Goal: Transaction & Acquisition: Download file/media

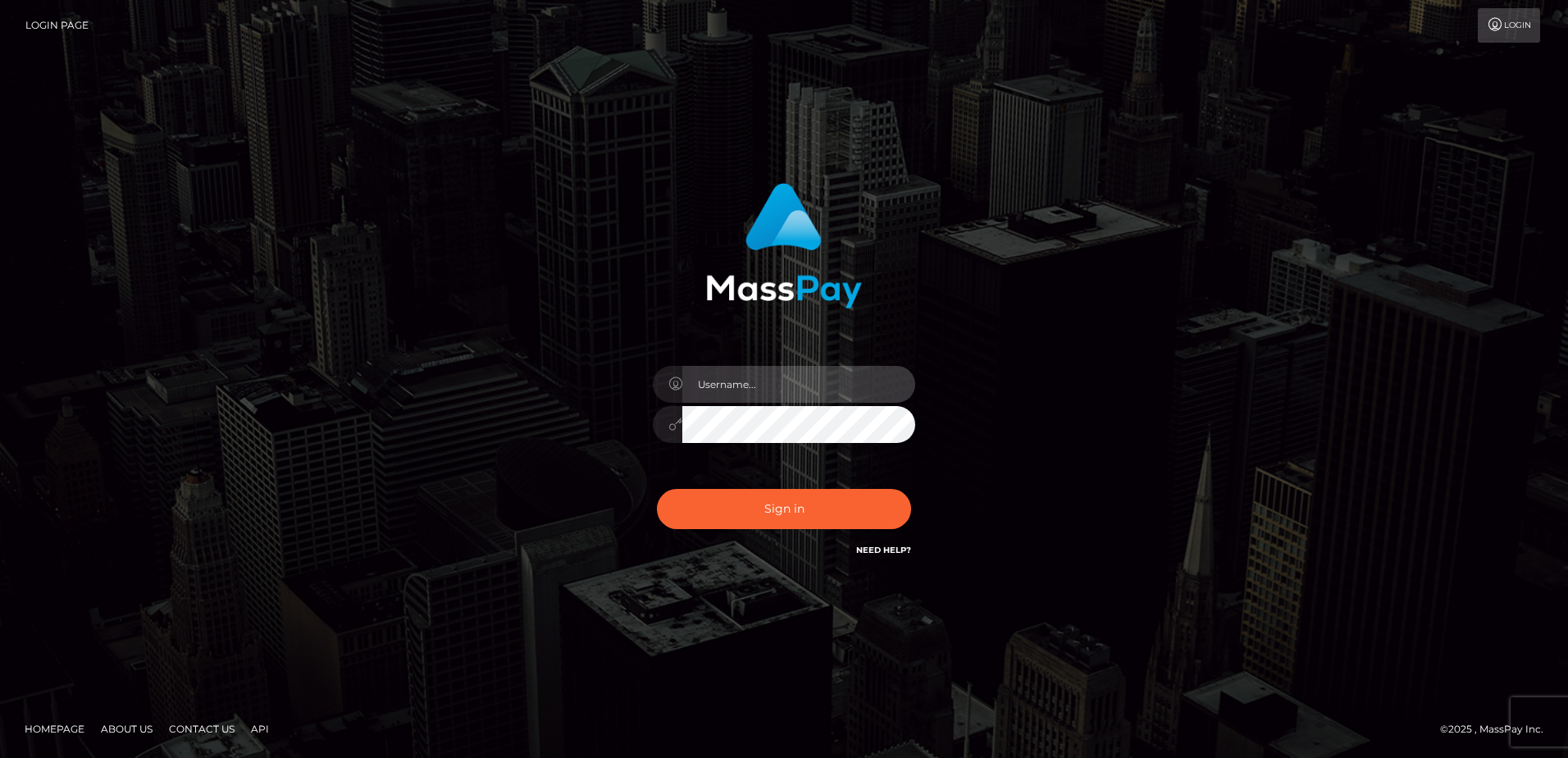
type input "Dan"
click at [389, 386] on div "Dan Sign in" at bounding box center [784, 379] width 935 height 417
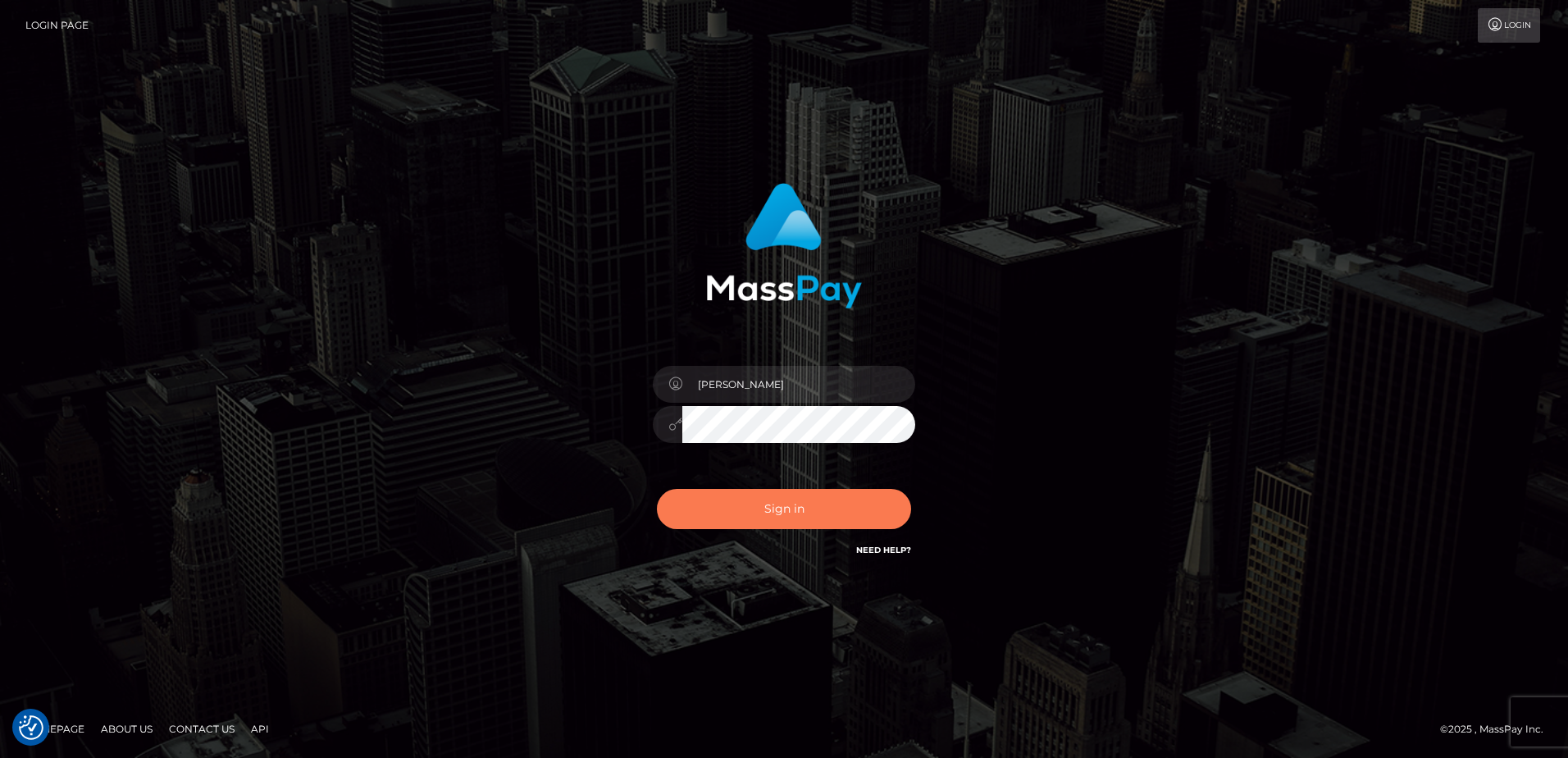
click at [755, 526] on button "Sign in" at bounding box center [784, 509] width 255 height 40
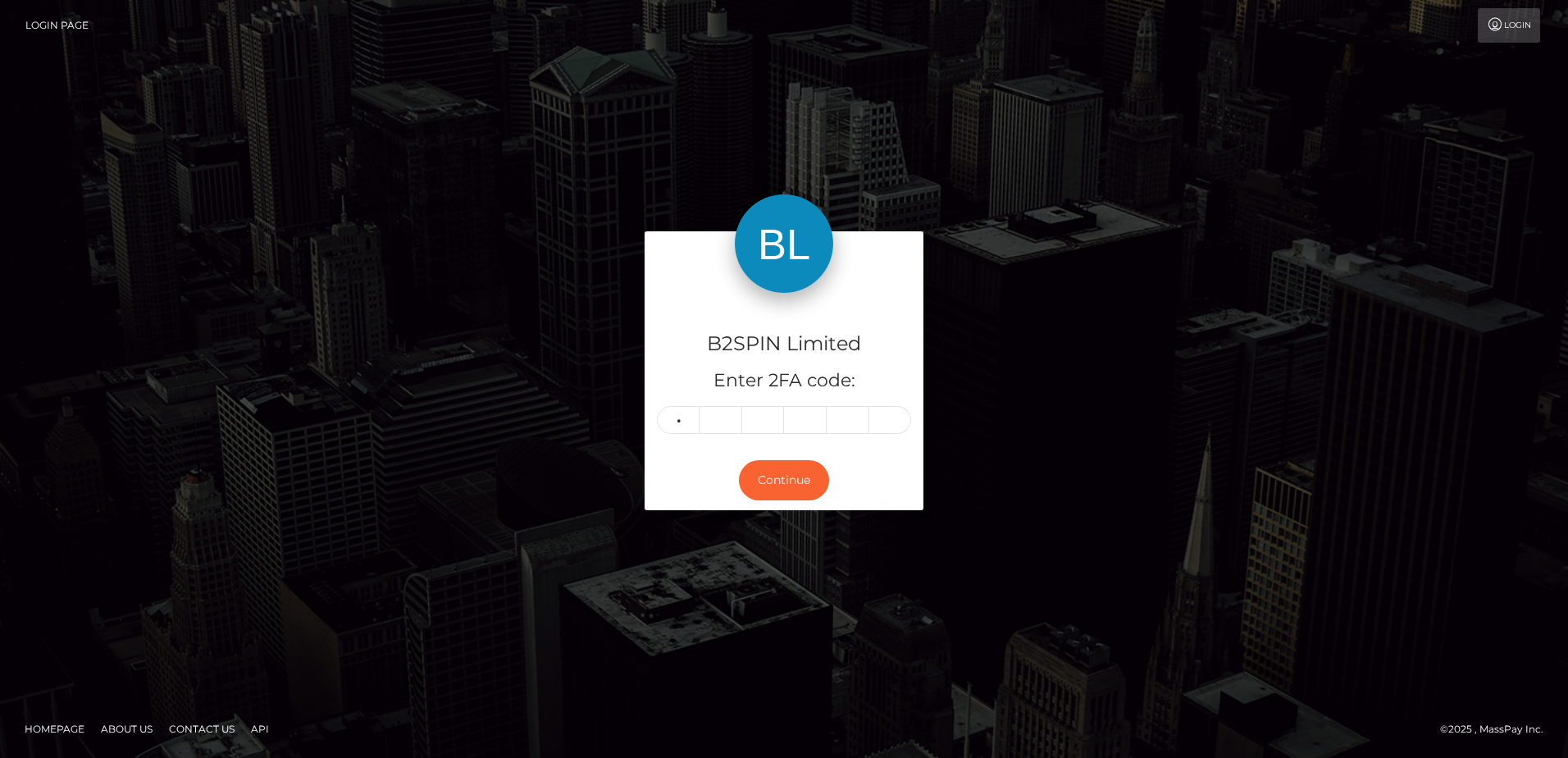
type input "7"
type input "4"
type input "8"
type input "7"
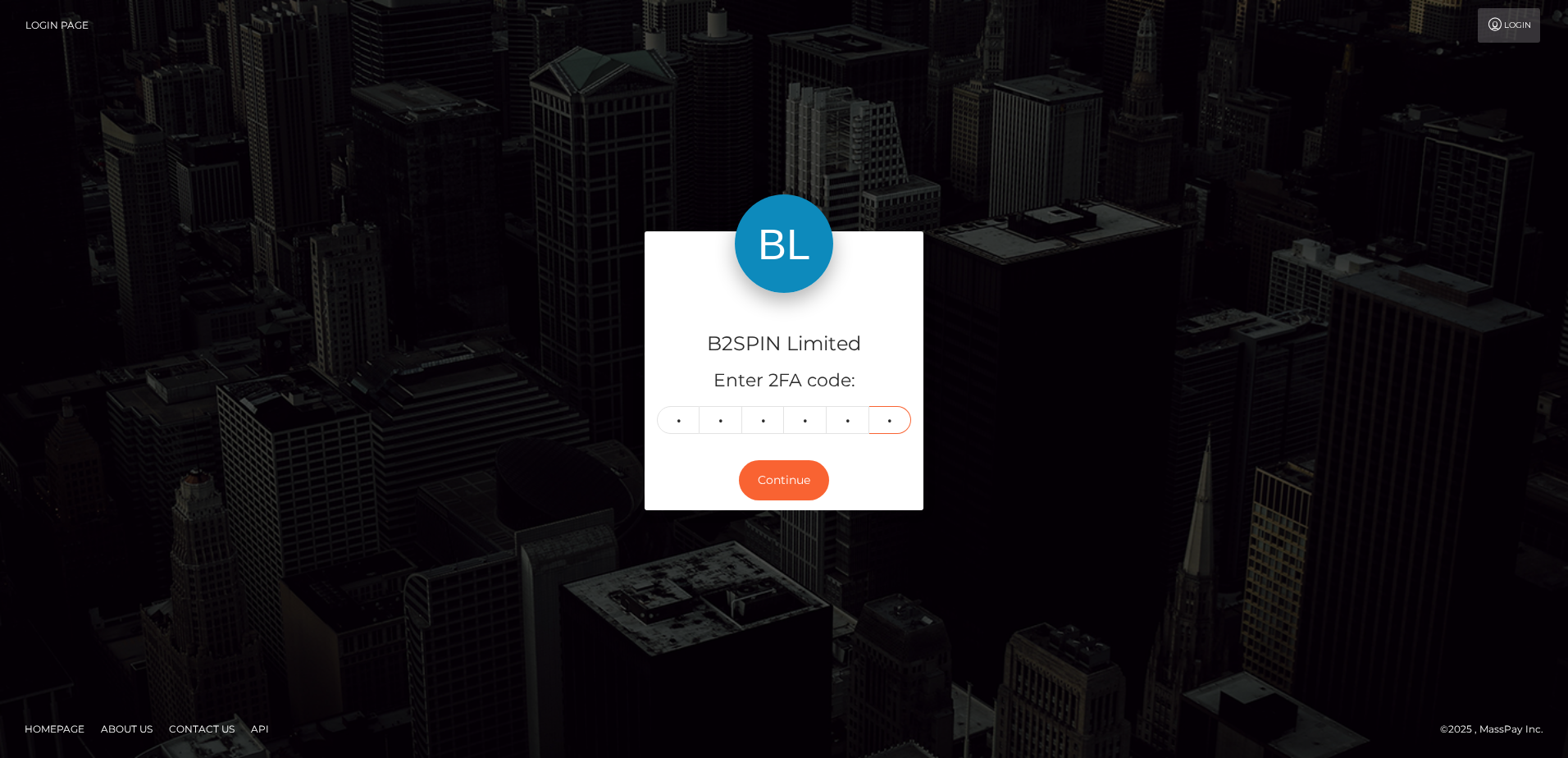
type input "6"
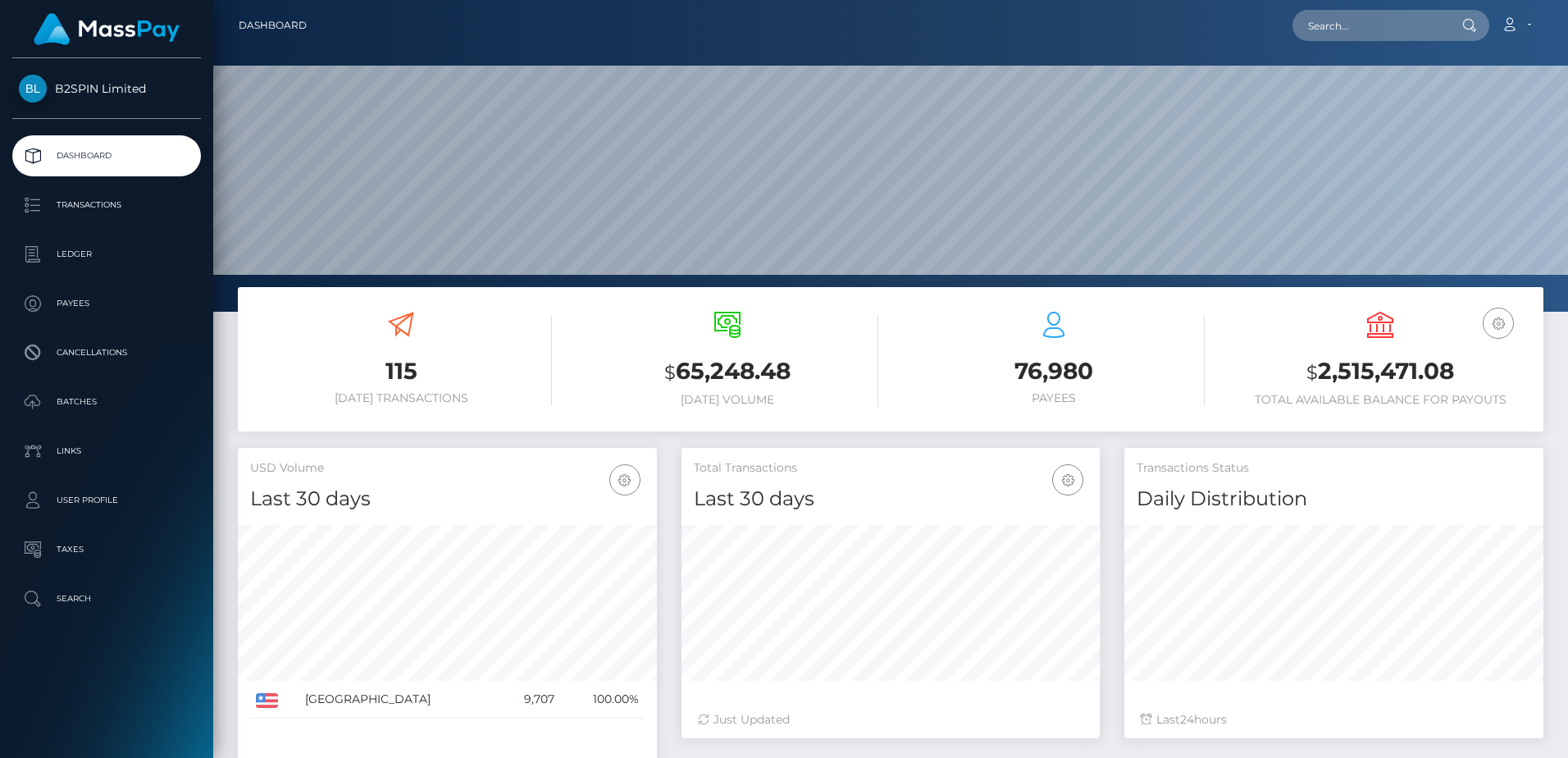
scroll to position [291, 418]
click at [62, 211] on p "Transactions" at bounding box center [107, 205] width 175 height 24
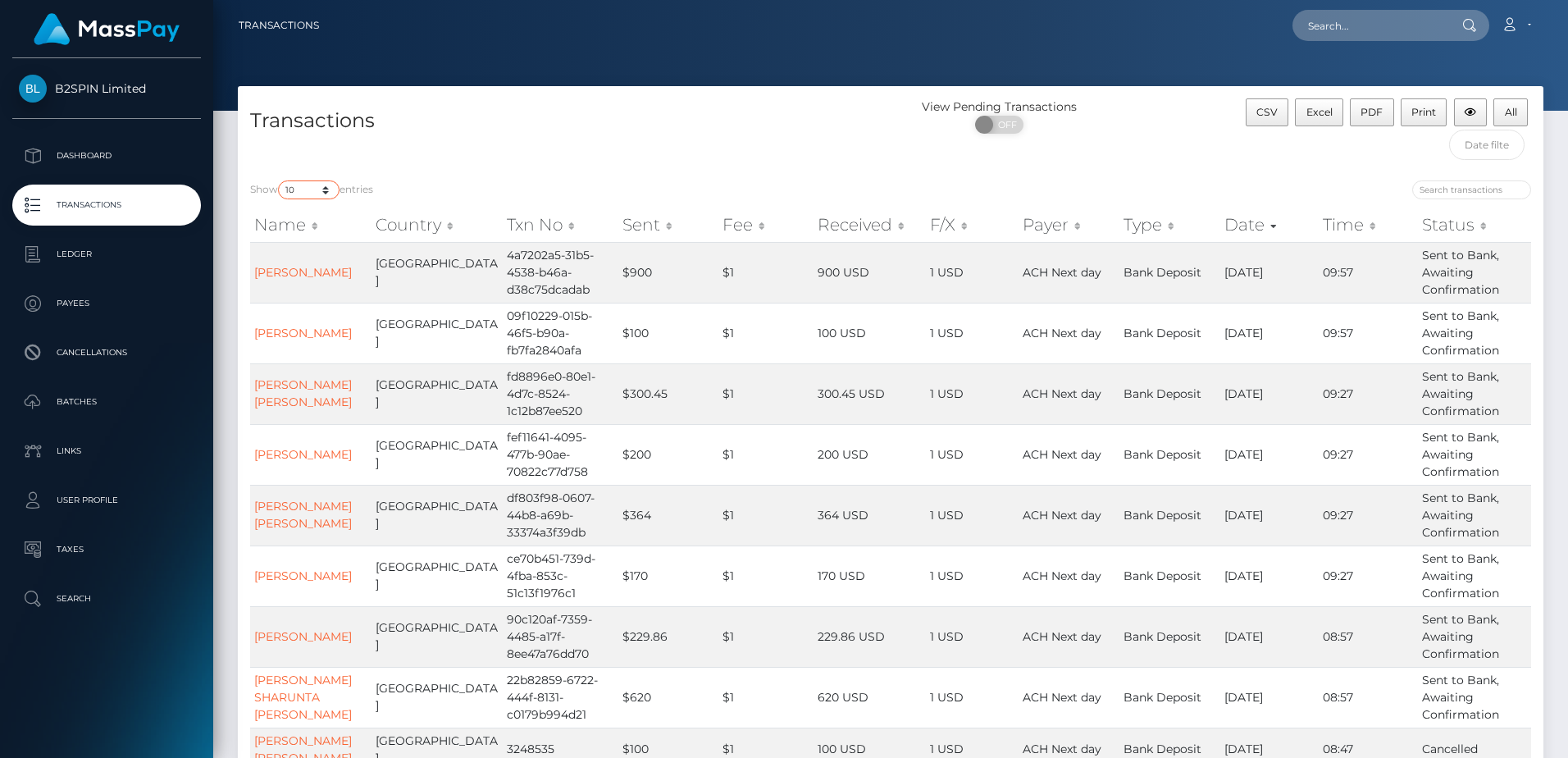
click at [300, 200] on select "10 25 50 100 250 500 1,000 3,500" at bounding box center [309, 190] width 62 height 19
select select "3500"
click at [280, 180] on select "10 25 50 100 250 500 1,000 3,500" at bounding box center [309, 190] width 62 height 19
click at [618, 423] on td "$300.45" at bounding box center [668, 393] width 101 height 61
click at [650, 169] on div "Show 10 25 50 100 250 500 1,000 3,500 entries Name Country Txn No Sent Fee Rece…" at bounding box center [890, 524] width 1305 height 714
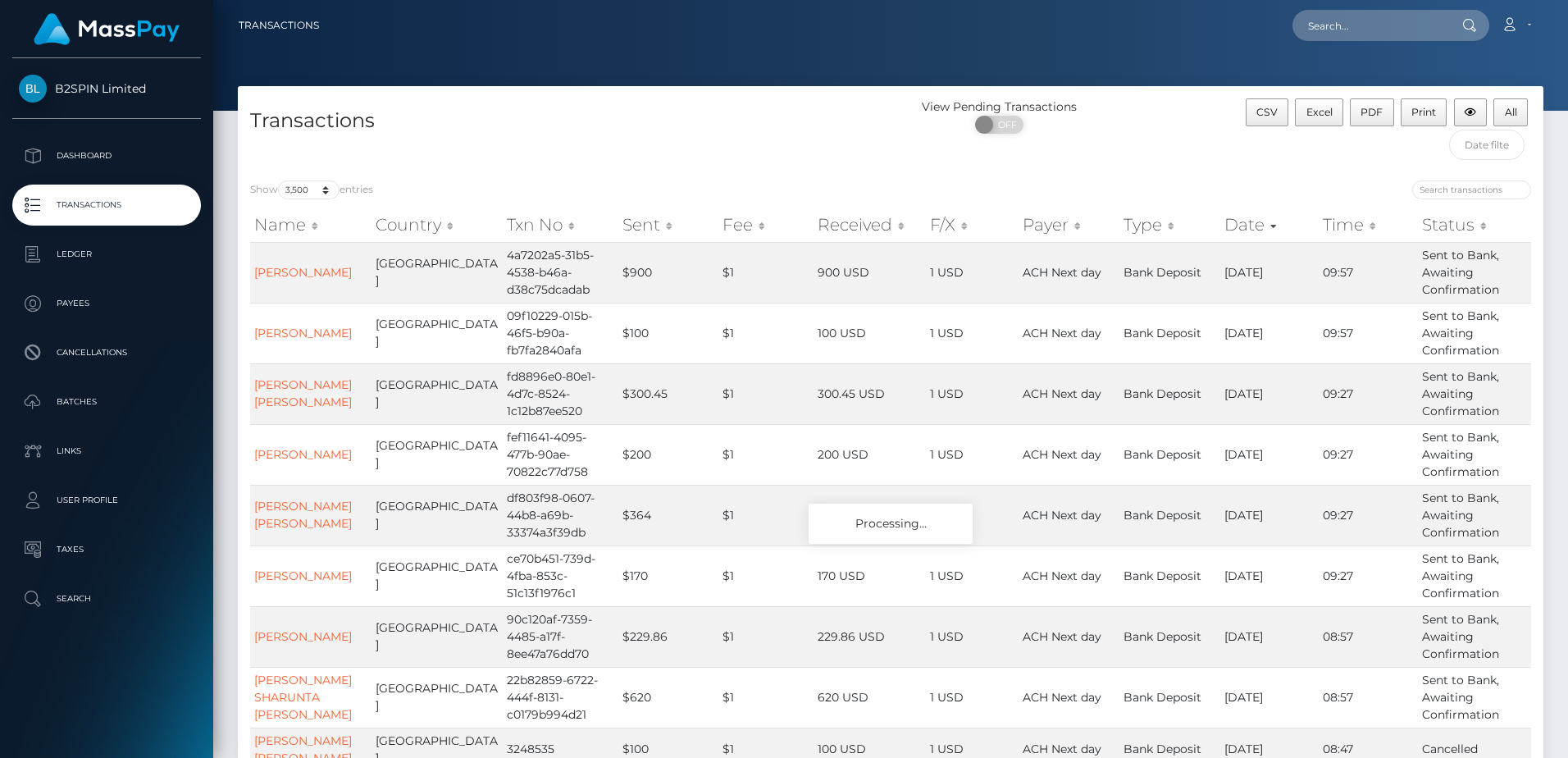
click at [533, 99] on div "Transactions" at bounding box center [564, 134] width 653 height 70
click at [416, 448] on td "[GEOGRAPHIC_DATA]" at bounding box center [436, 454] width 131 height 61
click at [1142, 424] on td "Bank Deposit" at bounding box center [1169, 393] width 101 height 61
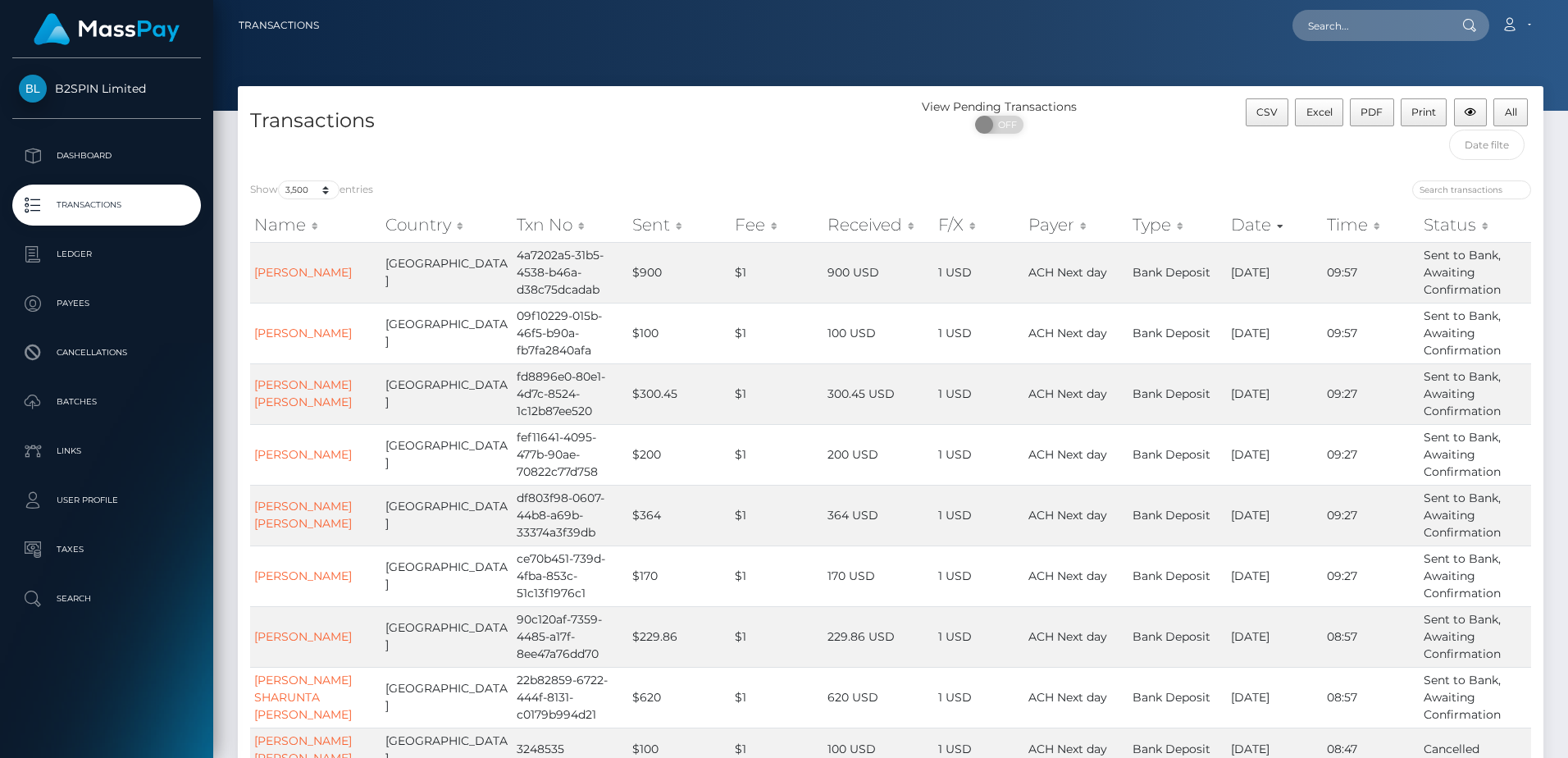
click at [1142, 439] on td "Bank Deposit" at bounding box center [1177, 454] width 98 height 61
click at [1308, 106] on span "Excel" at bounding box center [1318, 112] width 26 height 13
click at [577, 397] on td "fd8896e0-80e1-4d7c-8524-1c12b87ee520" at bounding box center [570, 393] width 116 height 61
click at [528, 360] on td "09f10229-015b-46f5-b90a-fb7fa2840afa" at bounding box center [570, 333] width 116 height 61
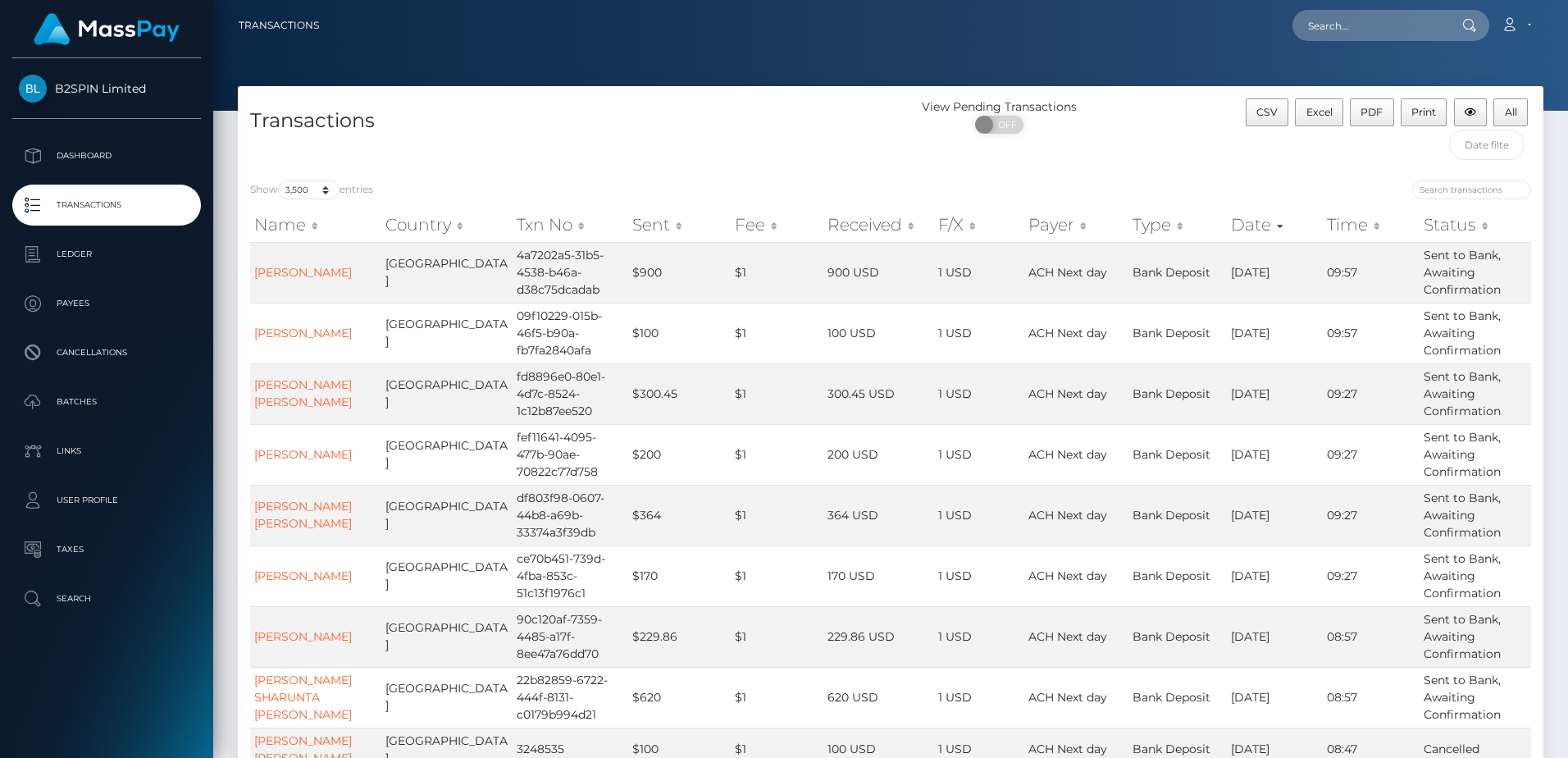
click at [687, 114] on h4 "Transactions" at bounding box center [564, 121] width 628 height 28
